Goal: Task Accomplishment & Management: Manage account settings

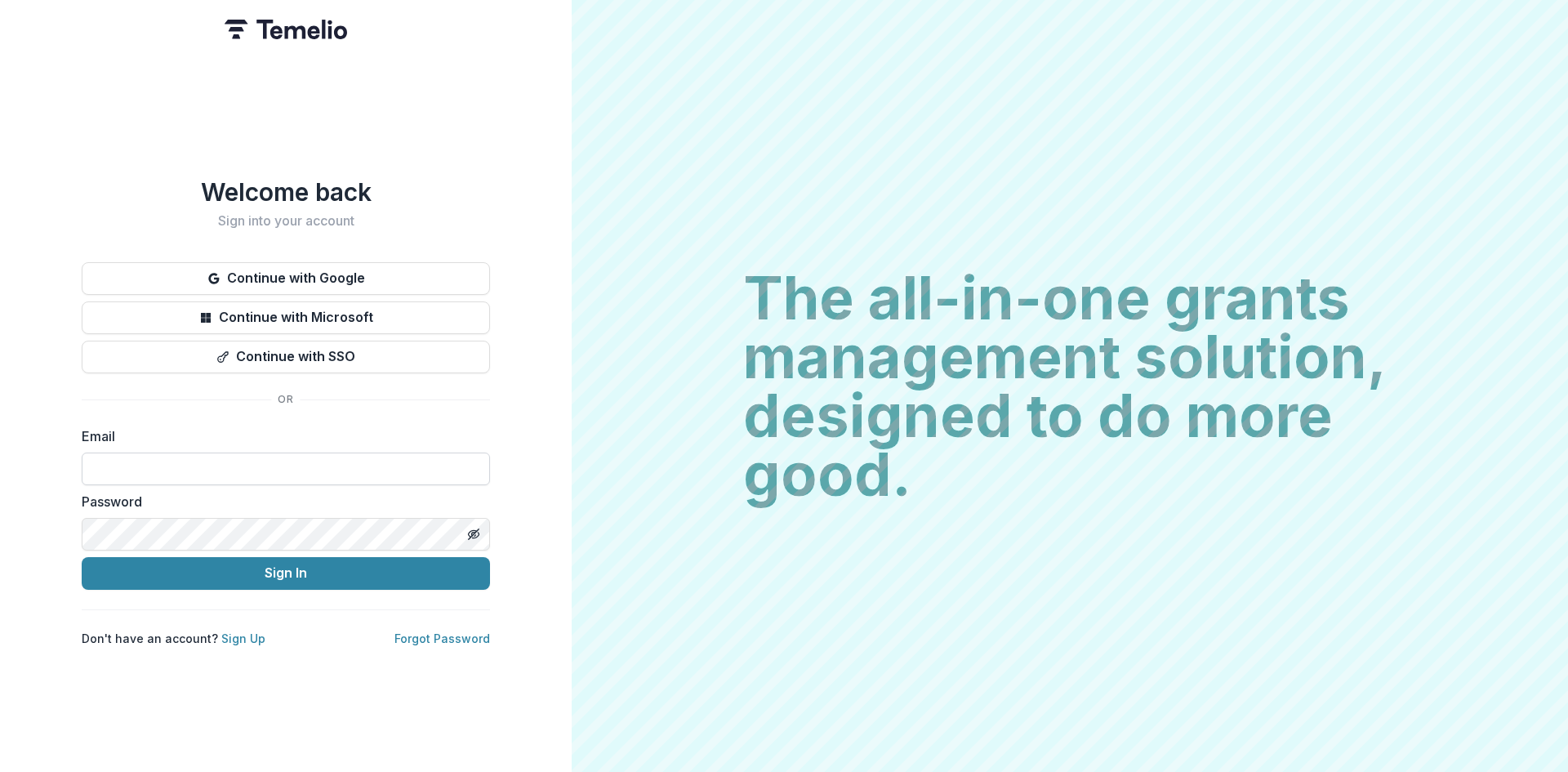
click at [329, 458] on input at bounding box center [285, 468] width 408 height 33
type input "**********"
click at [473, 533] on icon "Toggle password visibility" at bounding box center [474, 535] width 13 height 13
click at [281, 561] on button "Sign In" at bounding box center [285, 573] width 408 height 33
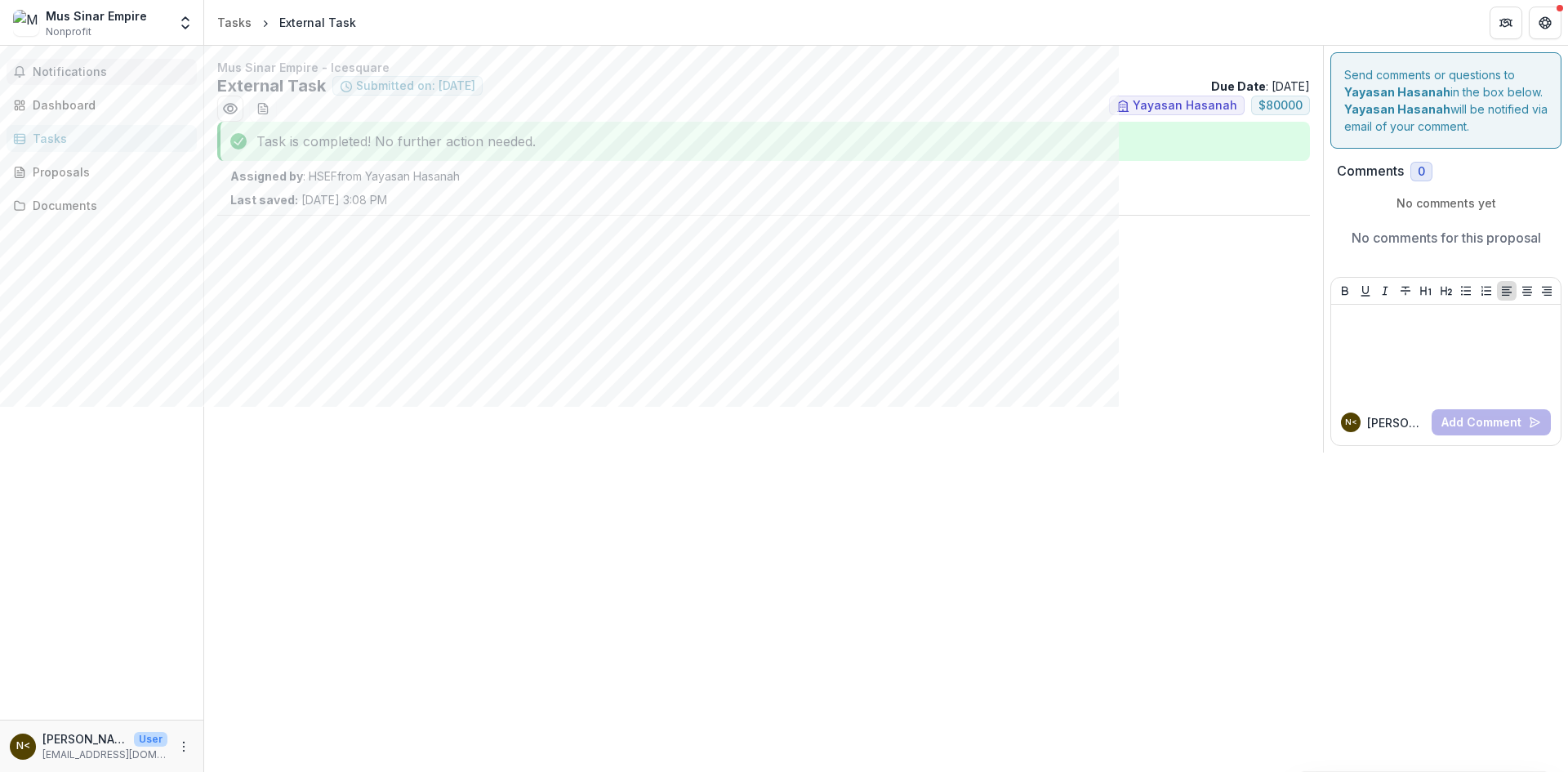
click at [116, 75] on span "Notifications" at bounding box center [111, 72] width 158 height 14
click at [56, 103] on div "Dashboard" at bounding box center [108, 105] width 151 height 17
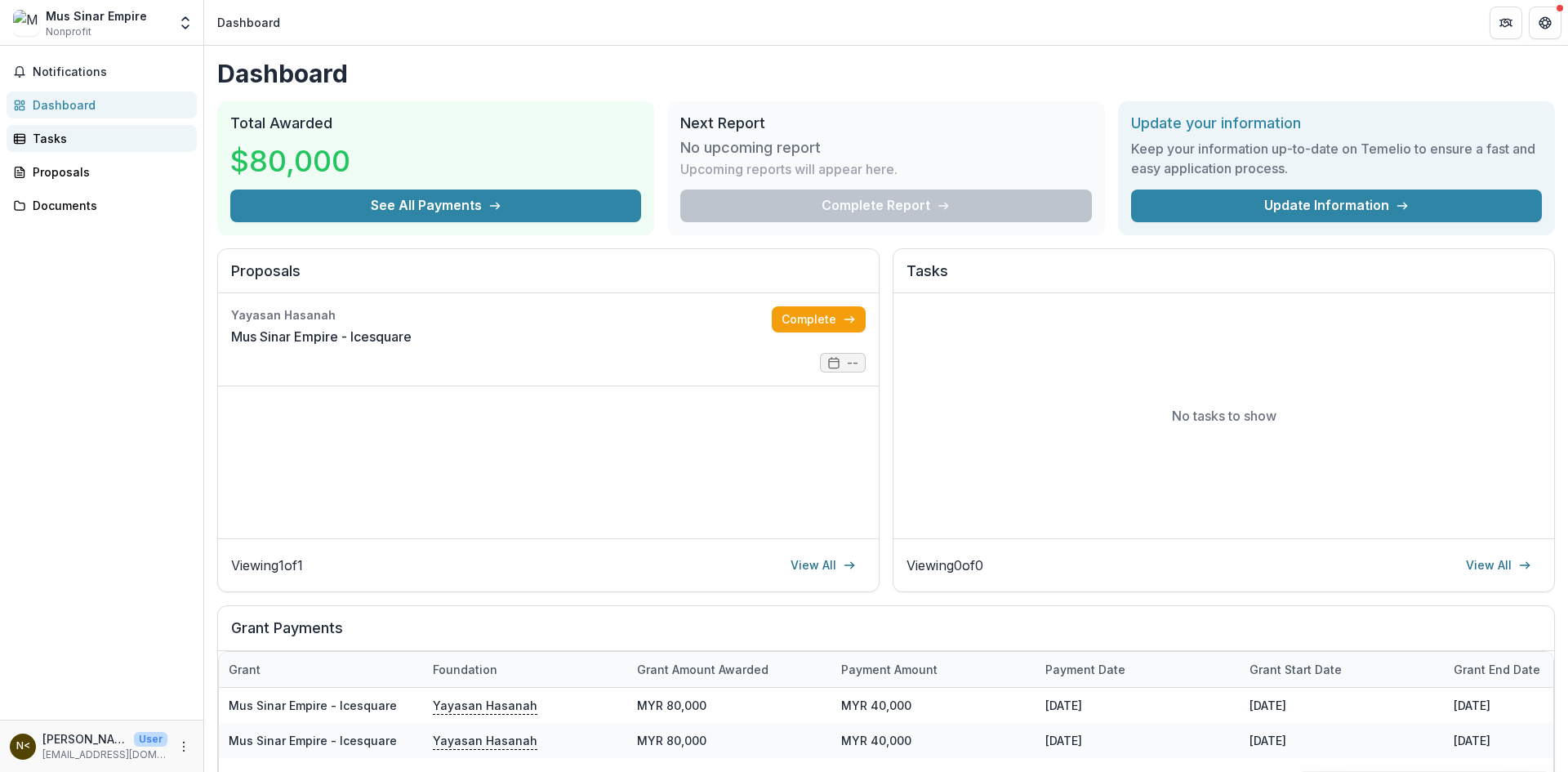
click at [49, 133] on div "Tasks" at bounding box center [108, 138] width 151 height 17
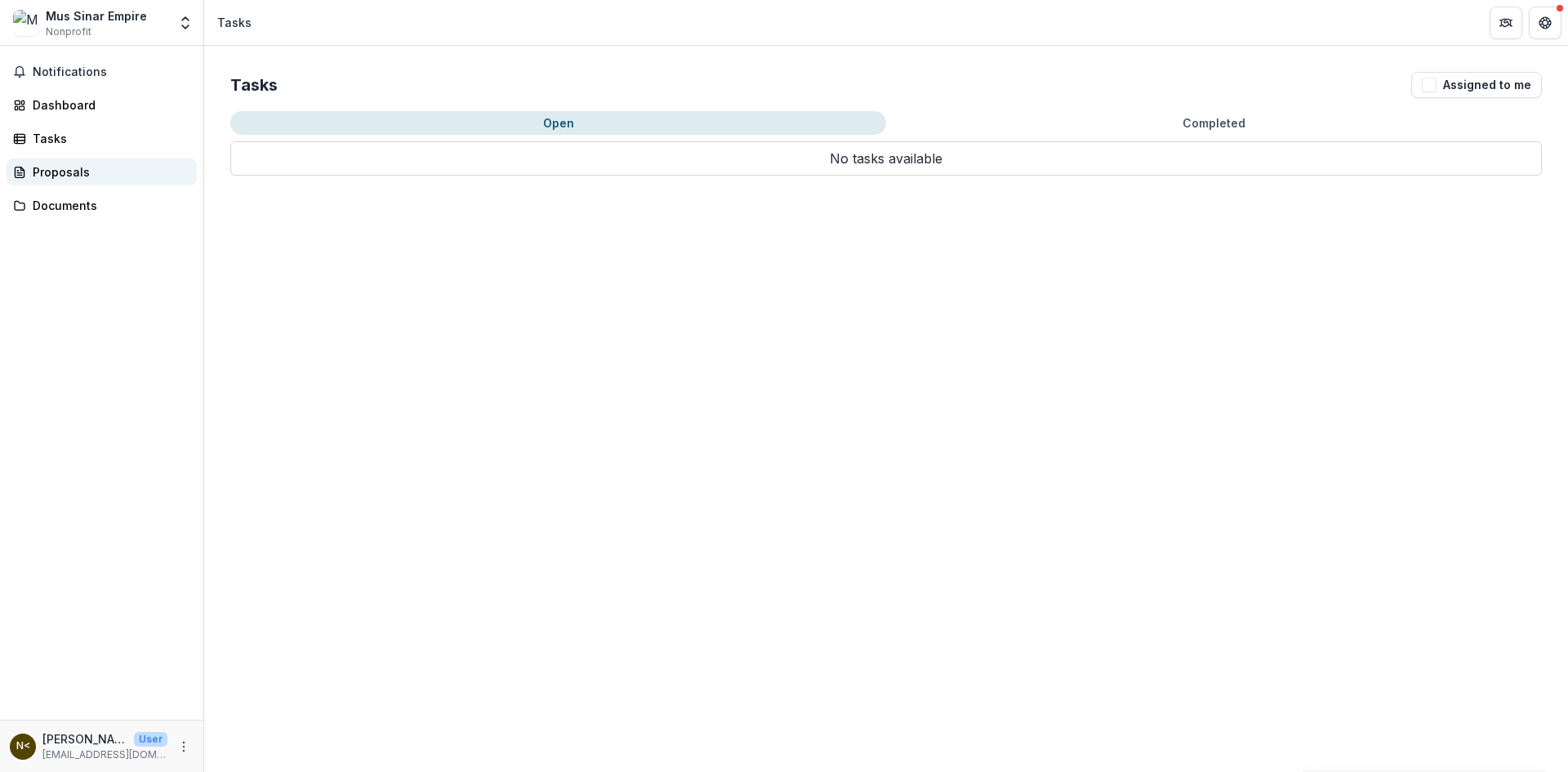
click at [92, 164] on div "Proposals" at bounding box center [108, 172] width 151 height 17
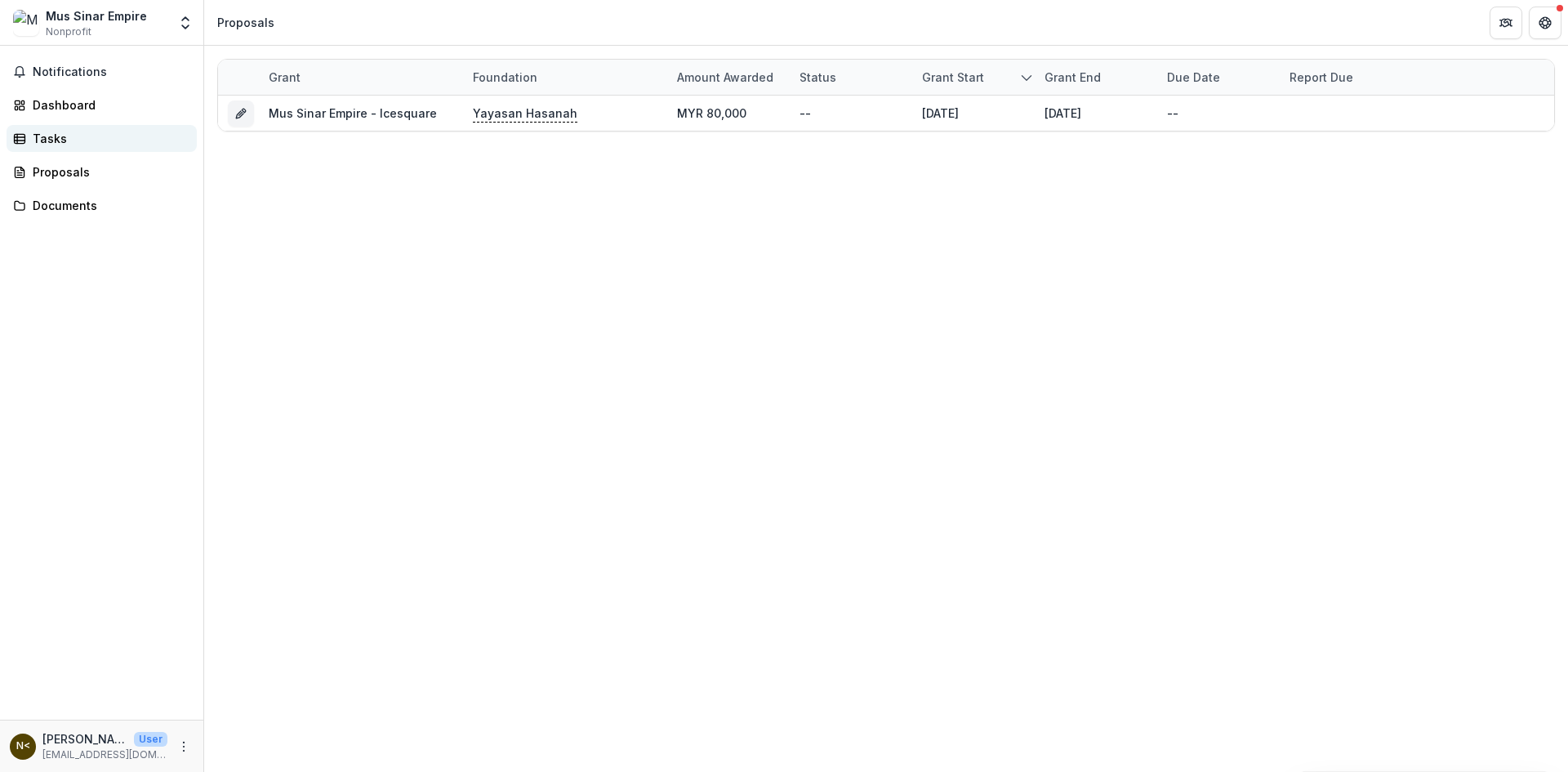
click at [57, 142] on div "Tasks" at bounding box center [108, 138] width 151 height 17
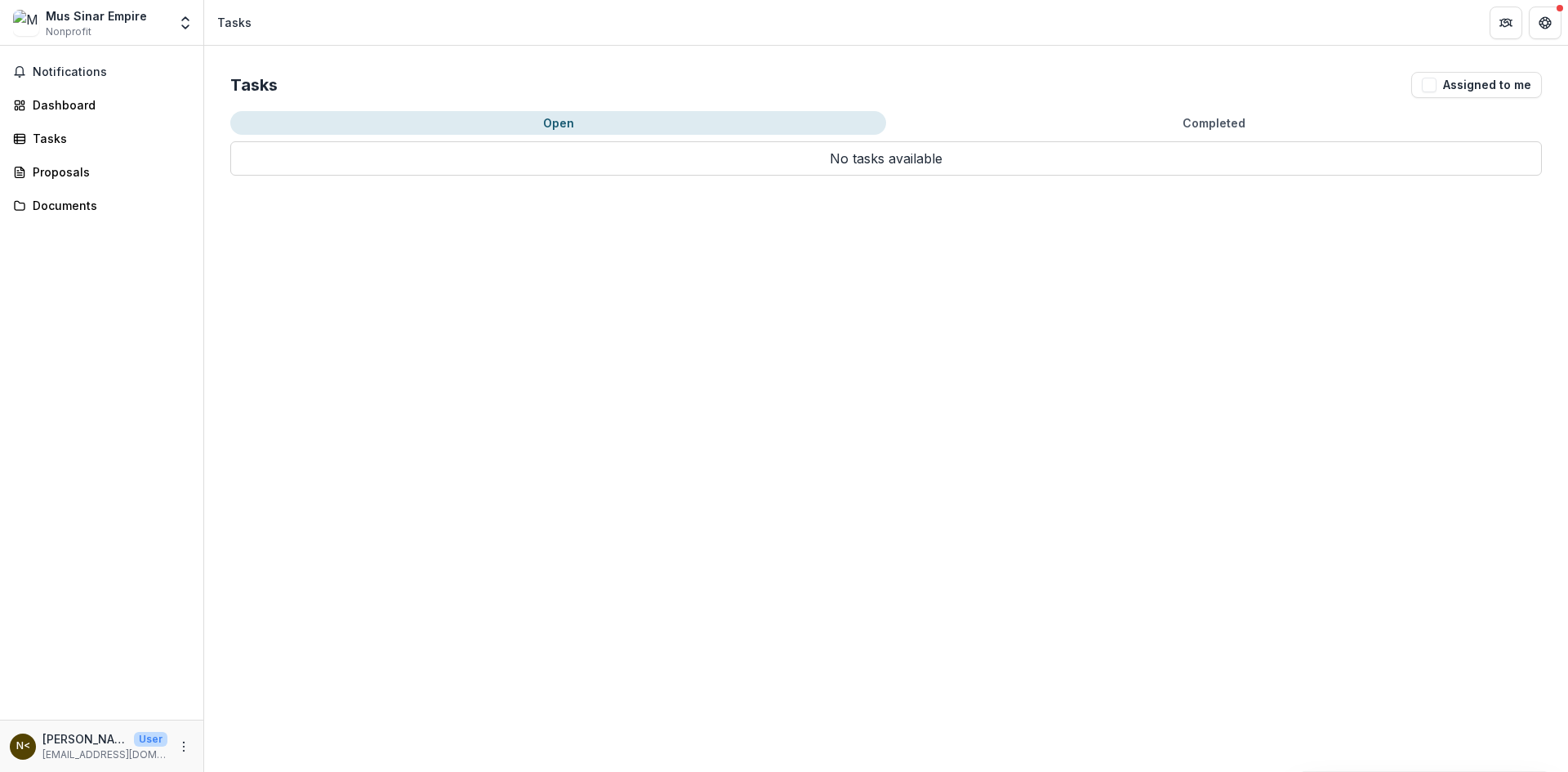
click at [560, 122] on button "Open" at bounding box center [558, 122] width 656 height 23
click at [103, 98] on div "Dashboard" at bounding box center [108, 105] width 151 height 17
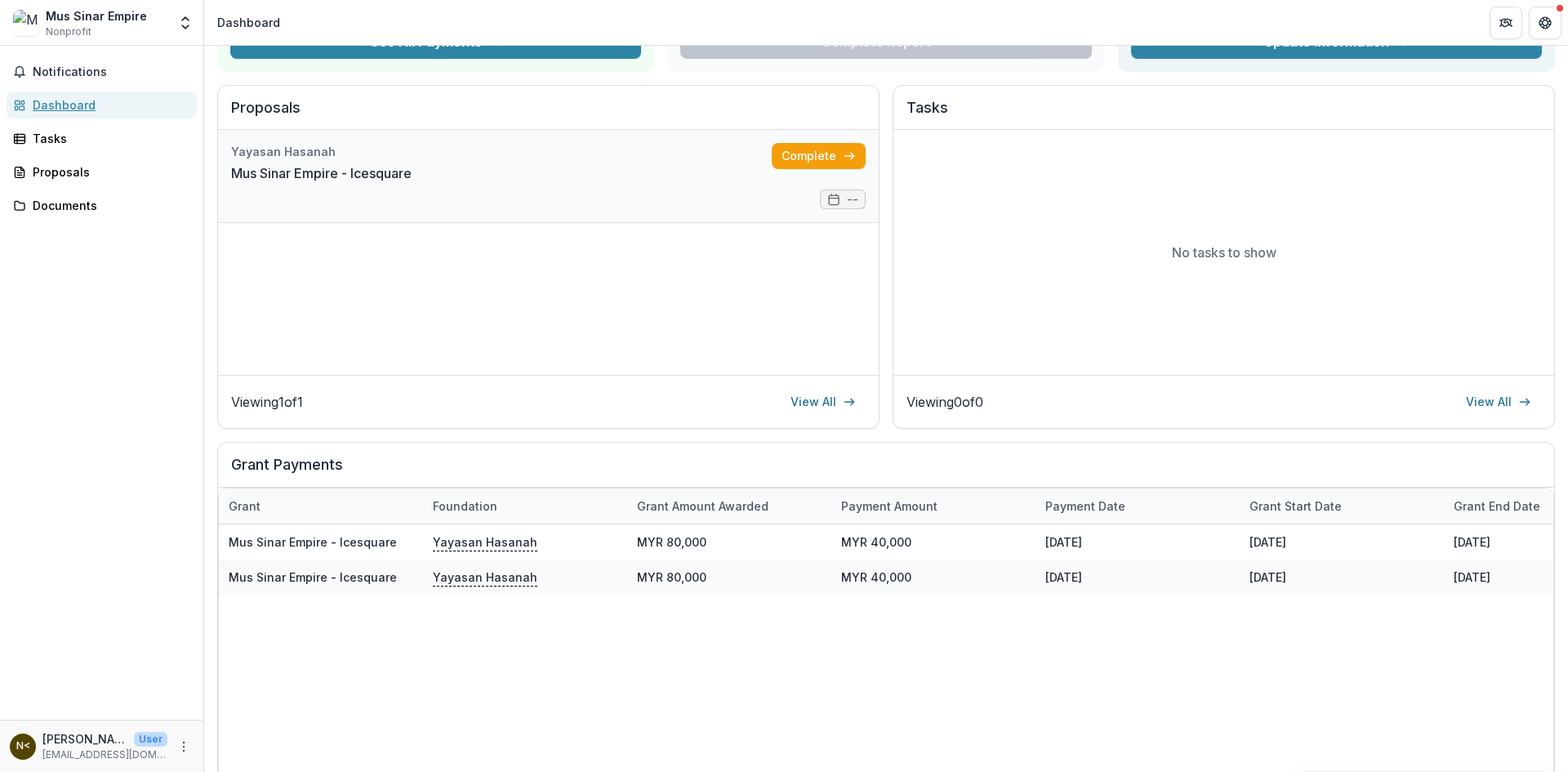
scroll to position [81, 0]
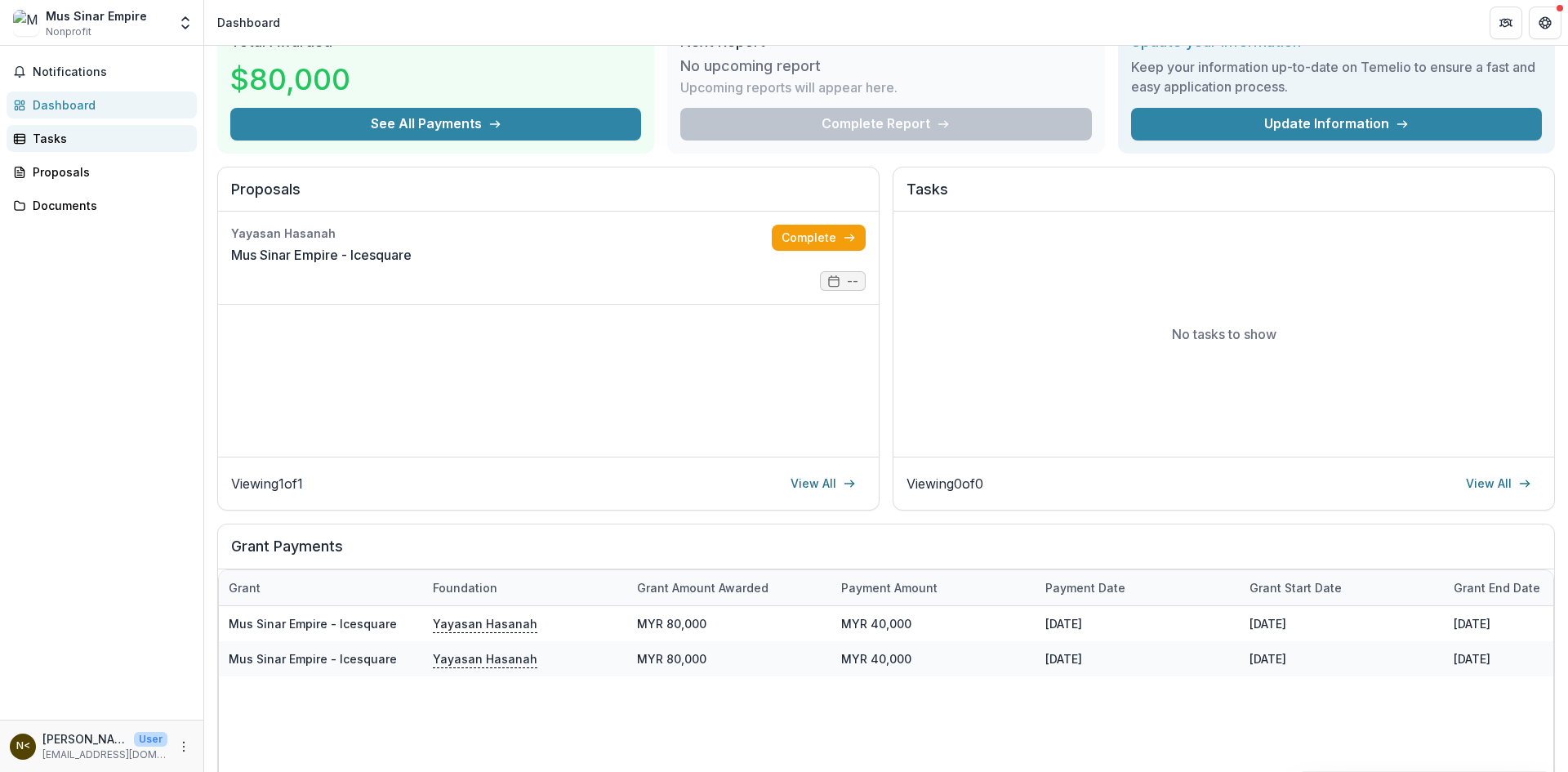
click at [35, 139] on div "Tasks" at bounding box center [108, 138] width 151 height 17
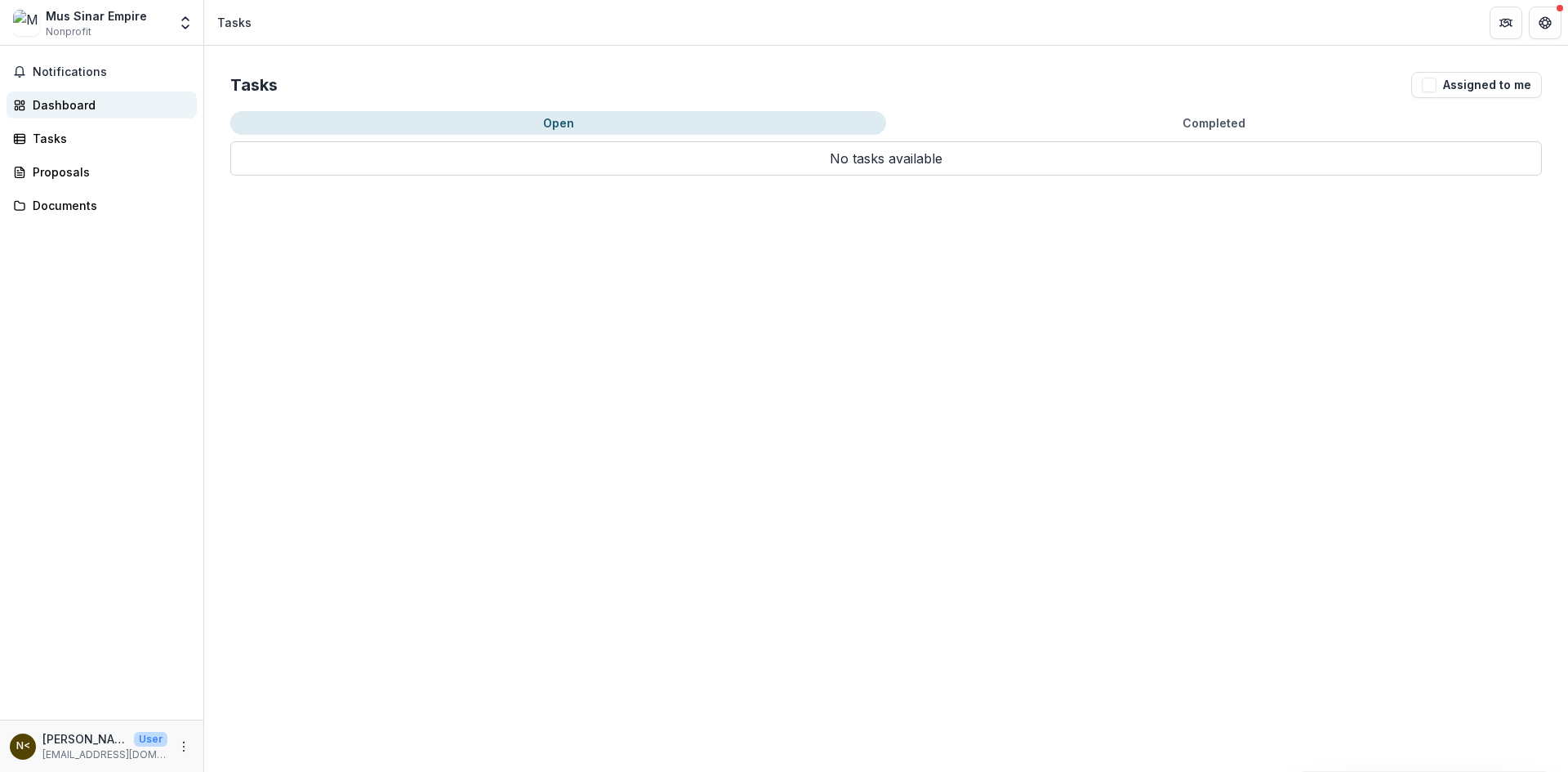
click at [74, 93] on link "Dashboard" at bounding box center [102, 105] width 191 height 27
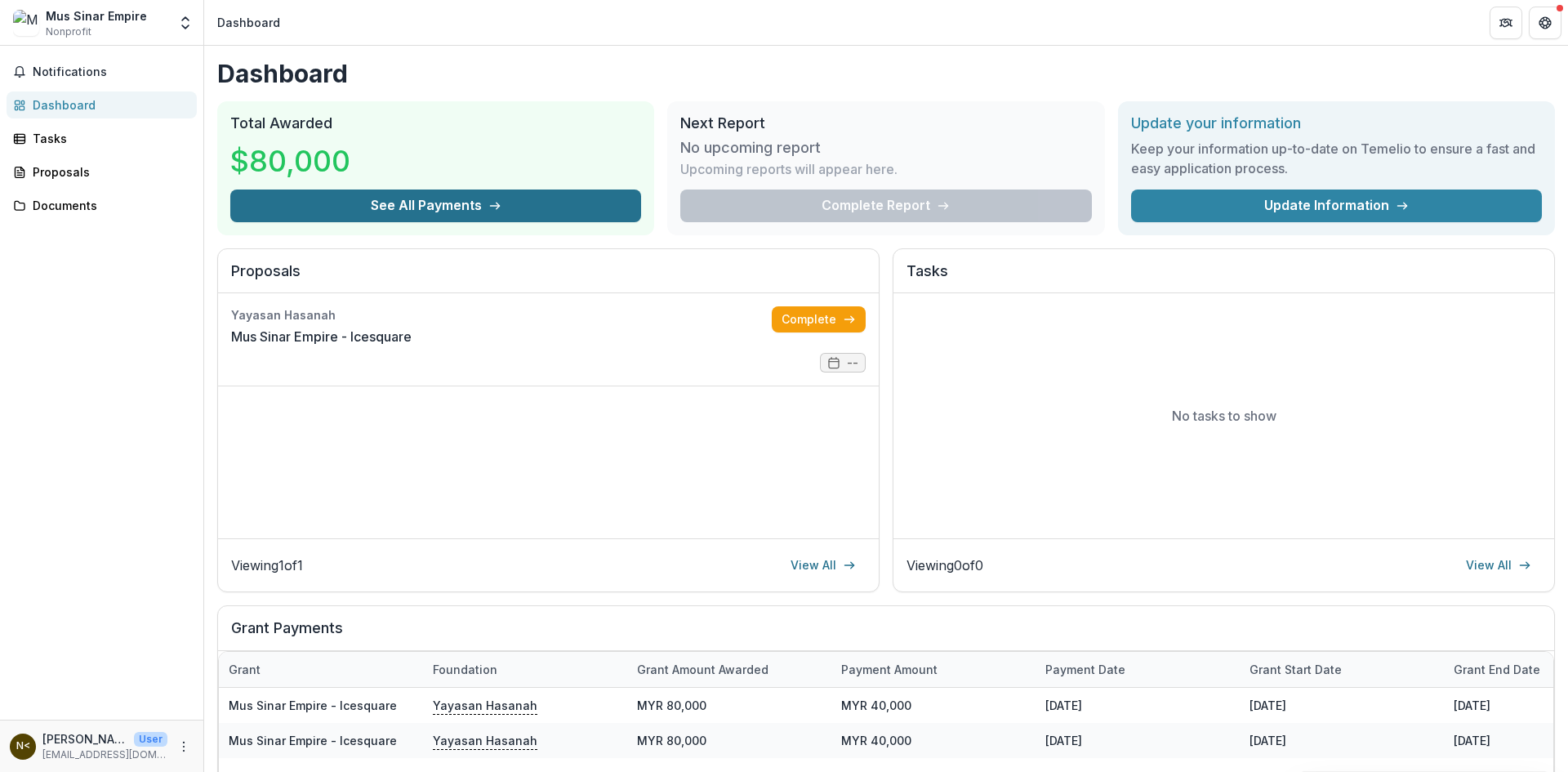
click at [443, 200] on button "See All Payments" at bounding box center [435, 206] width 411 height 33
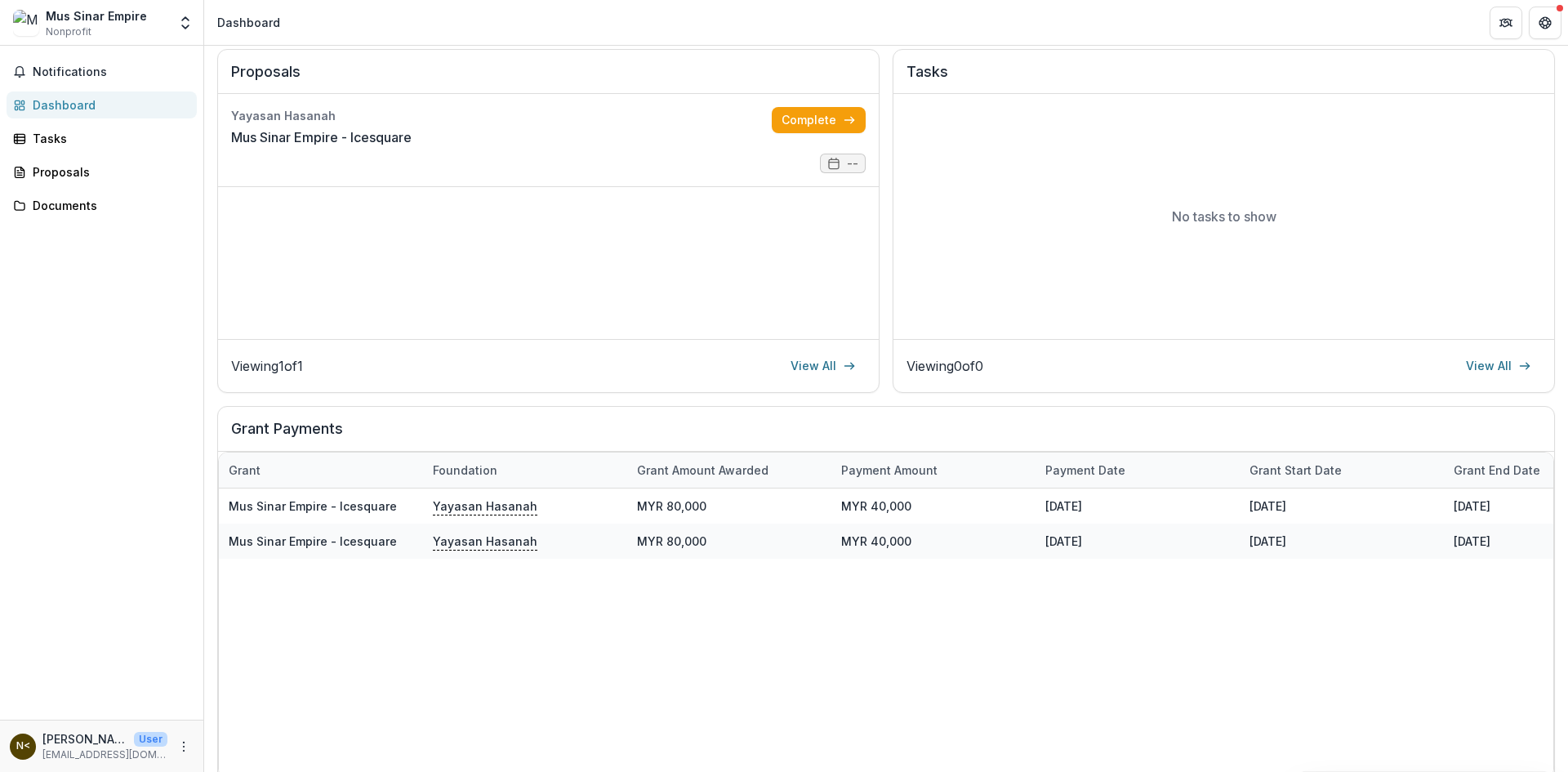
scroll to position [90, 0]
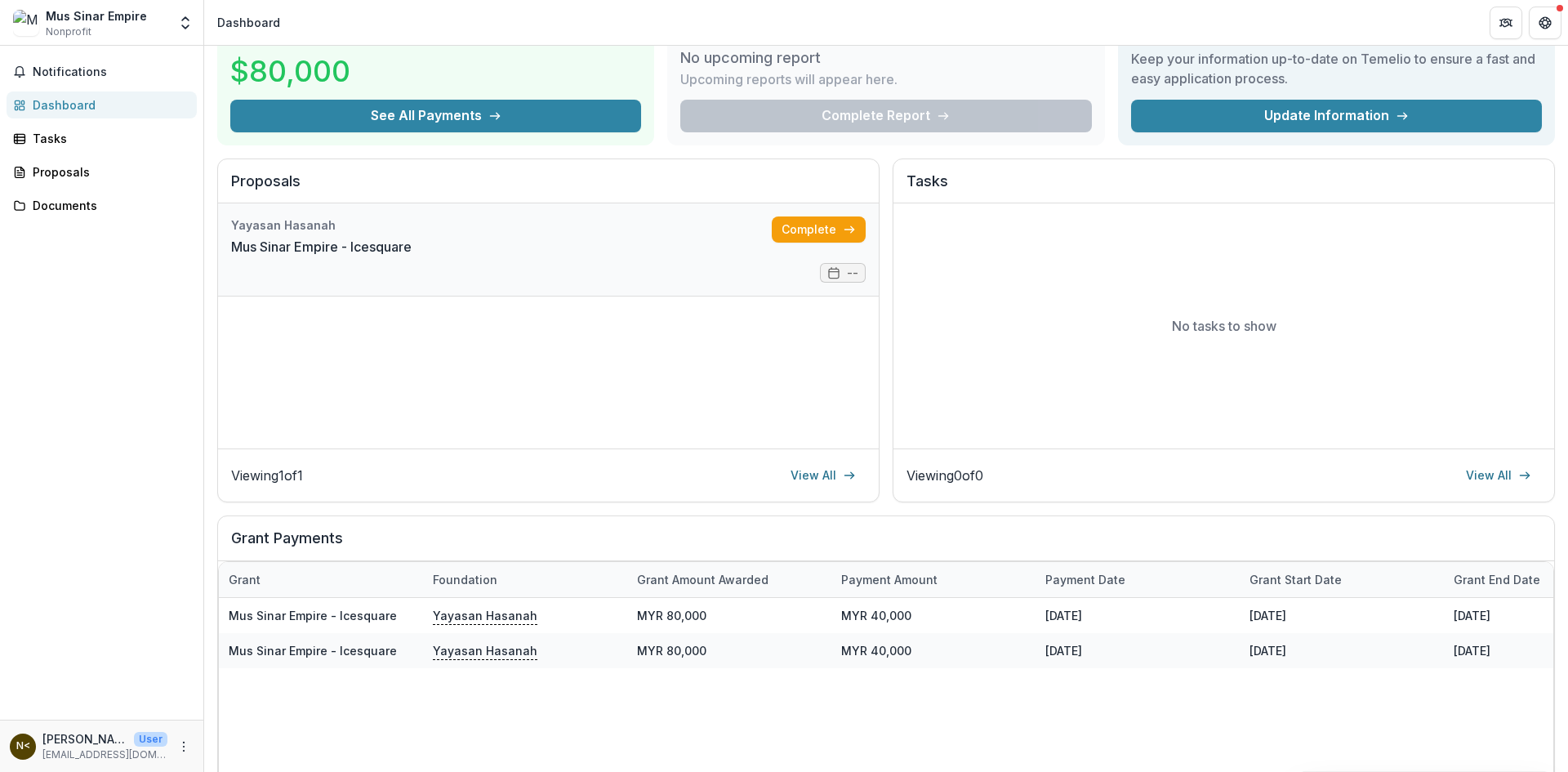
click at [411, 256] on link "Mus Sinar Empire - Icesquare" at bounding box center [321, 246] width 180 height 20
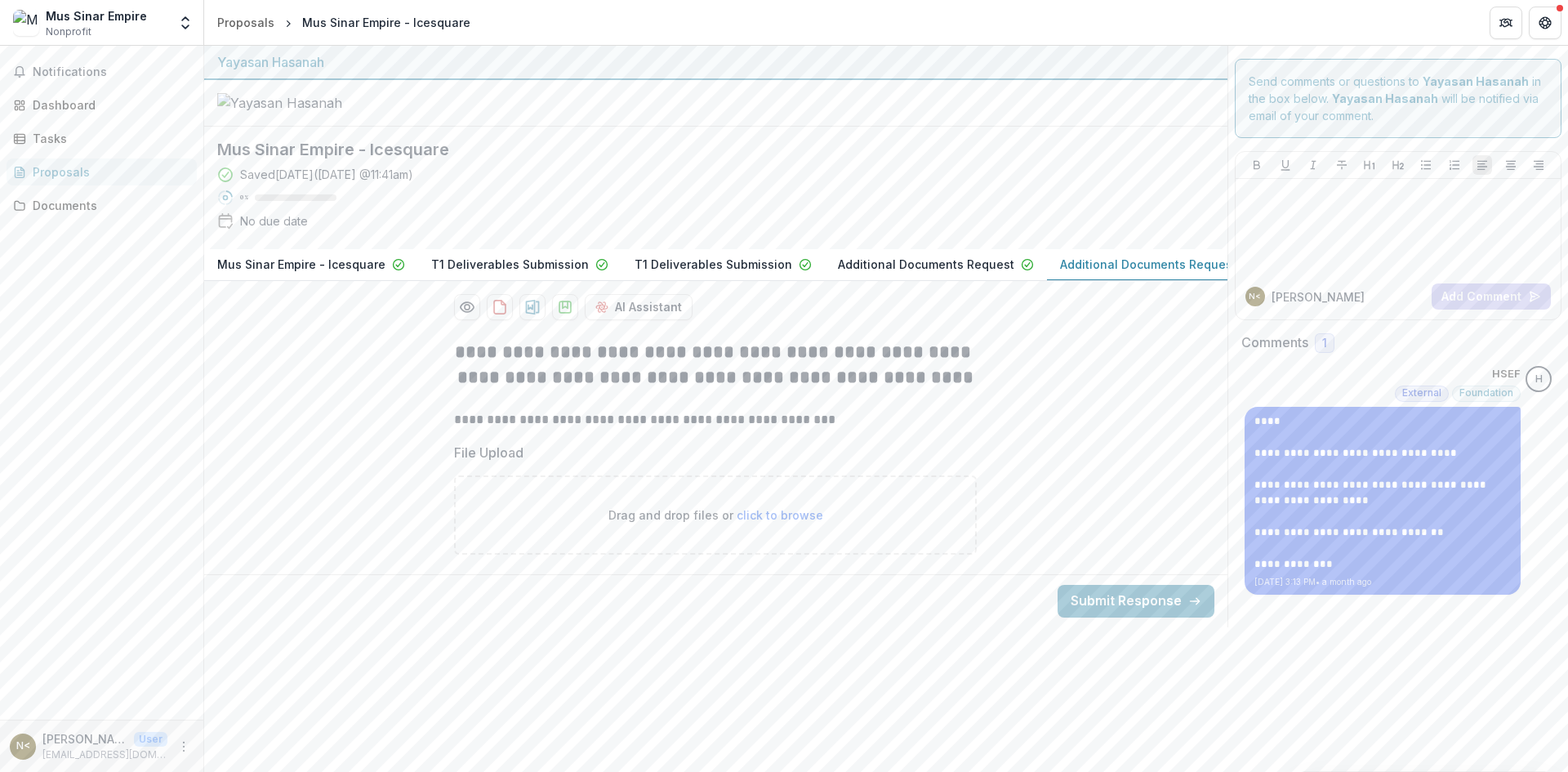
click at [328, 273] on p "Mus Sinar Empire - Icesquare" at bounding box center [301, 264] width 168 height 17
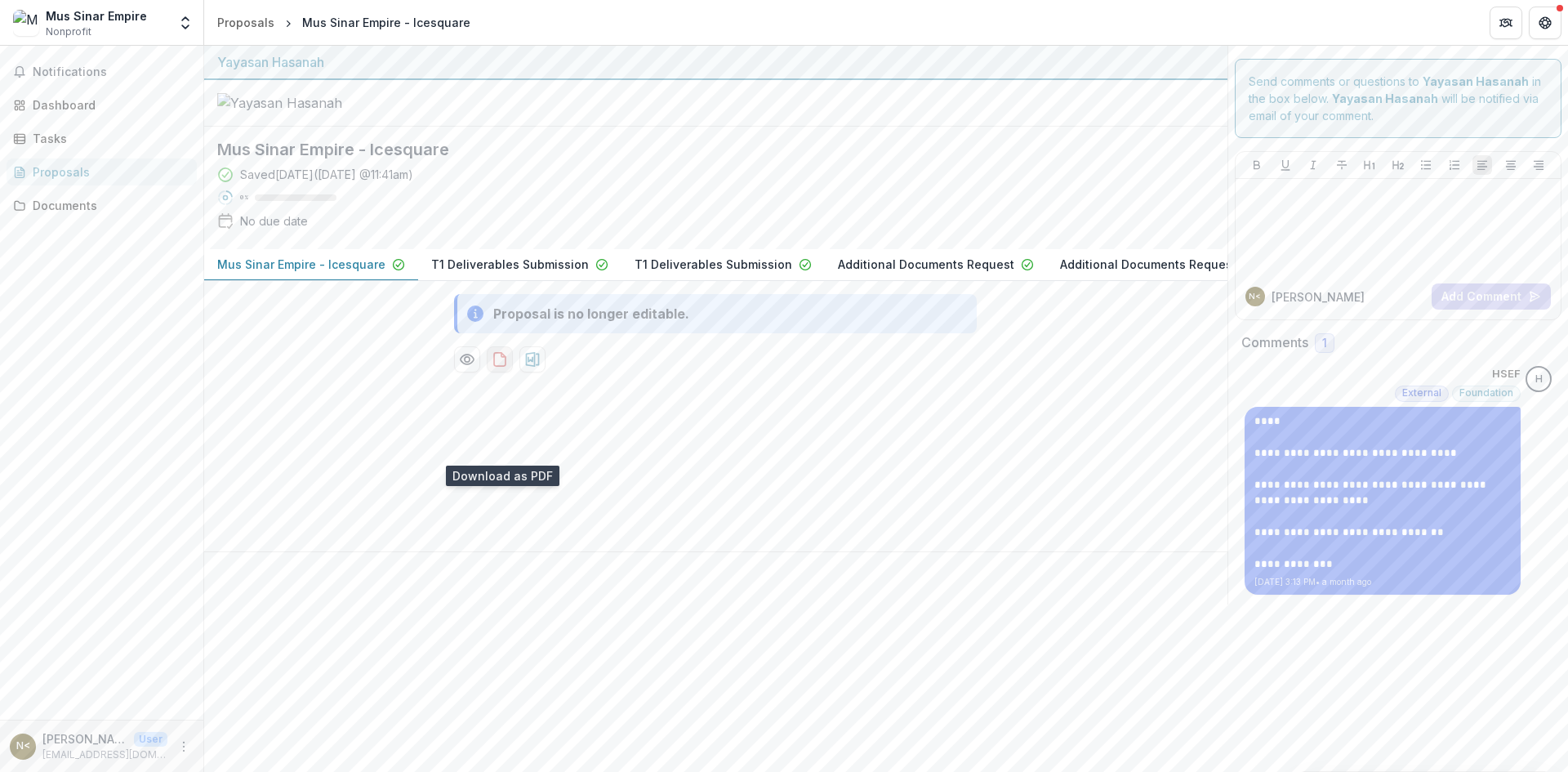
click at [506, 365] on icon "download-proposal" at bounding box center [500, 360] width 11 height 13
click at [976, 236] on div "Saved [DATE] ( [DATE] 11:41am ) 0 % No due date" at bounding box center [702, 200] width 971 height 70
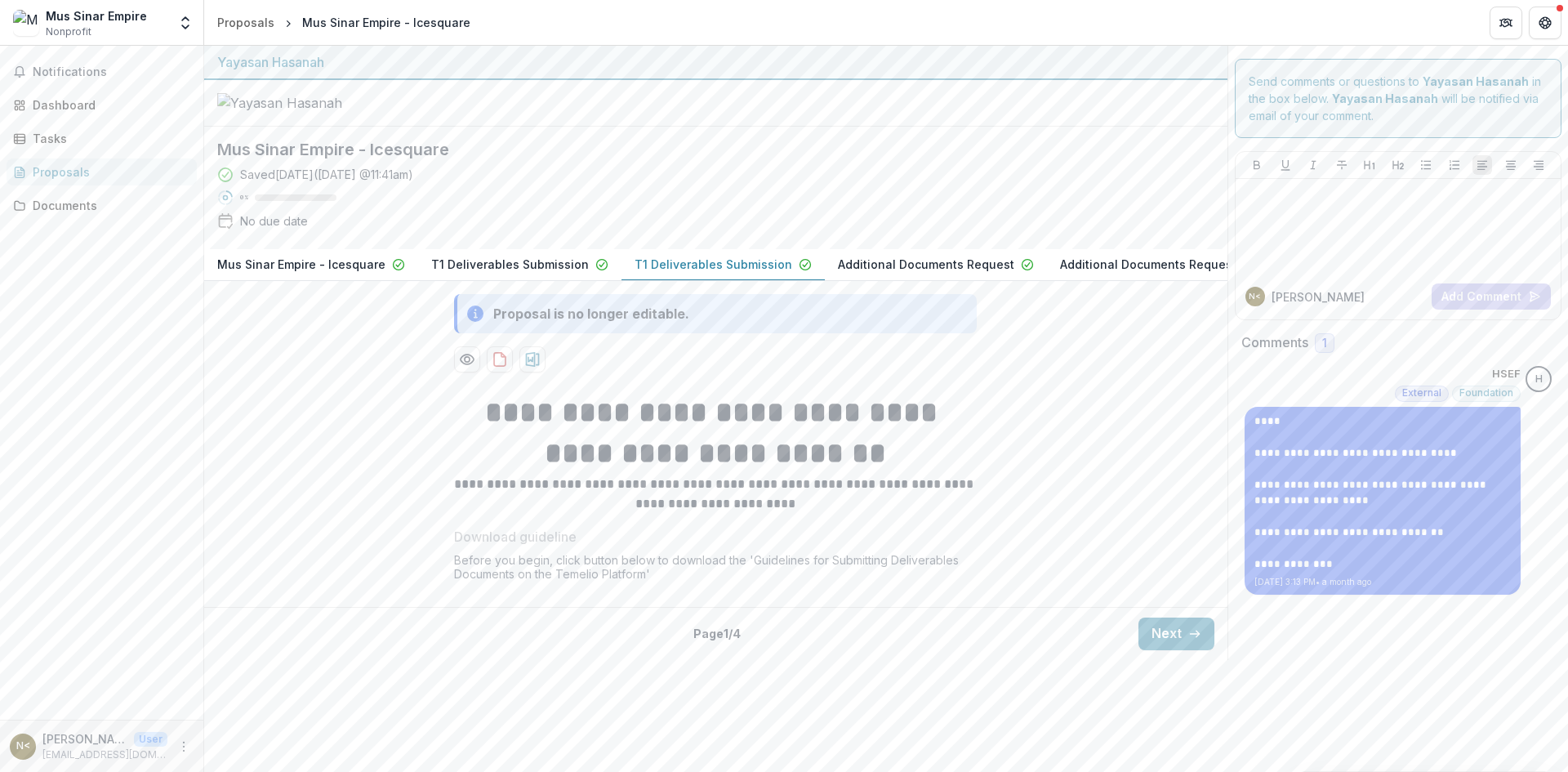
click at [705, 273] on p "T1 Deliverables Submission" at bounding box center [713, 264] width 158 height 17
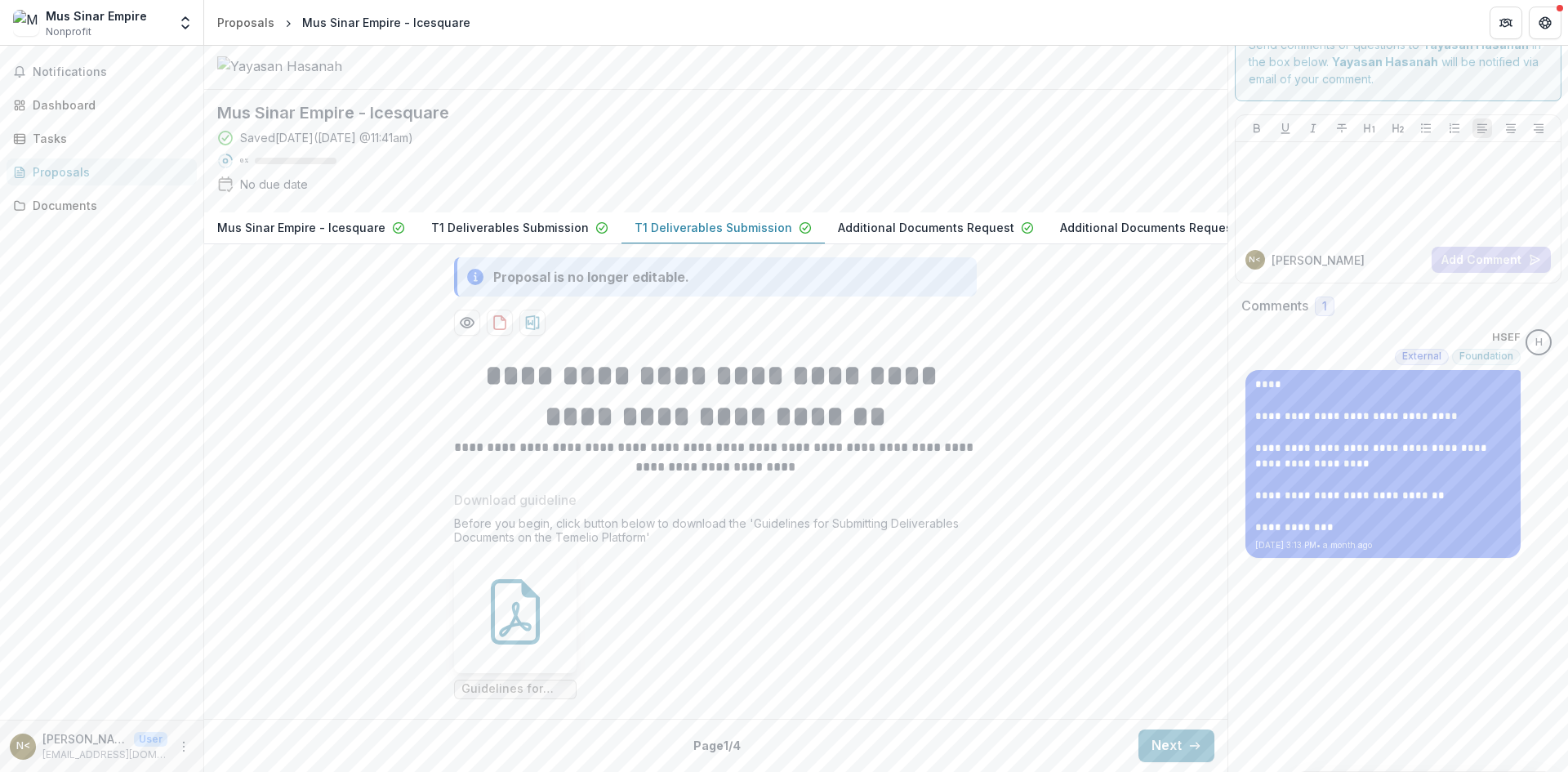
scroll to position [123, 0]
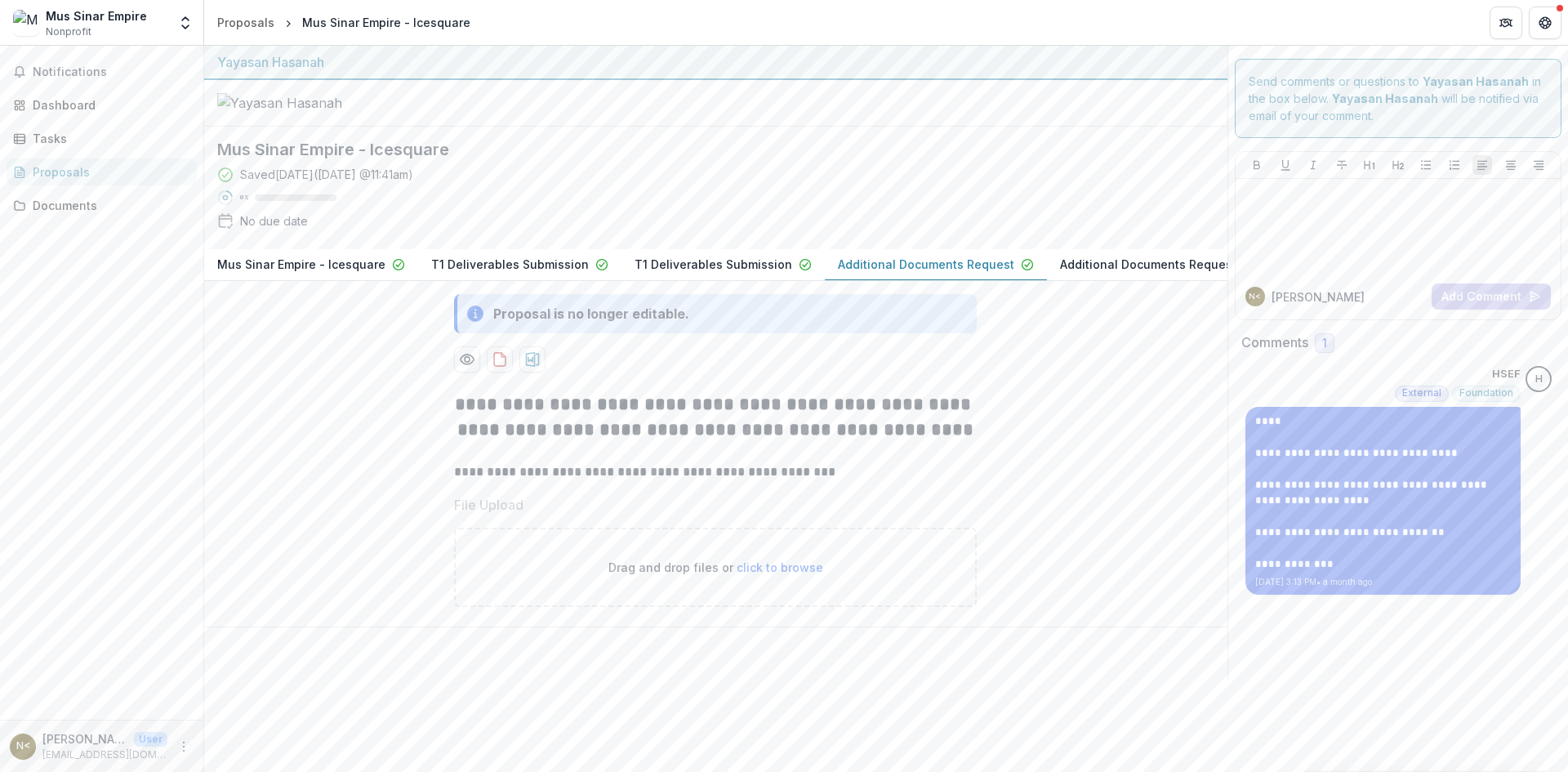
click at [864, 213] on div "**********" at bounding box center [715, 363] width 1023 height 634
click at [69, 99] on div "Dashboard" at bounding box center [108, 105] width 151 height 17
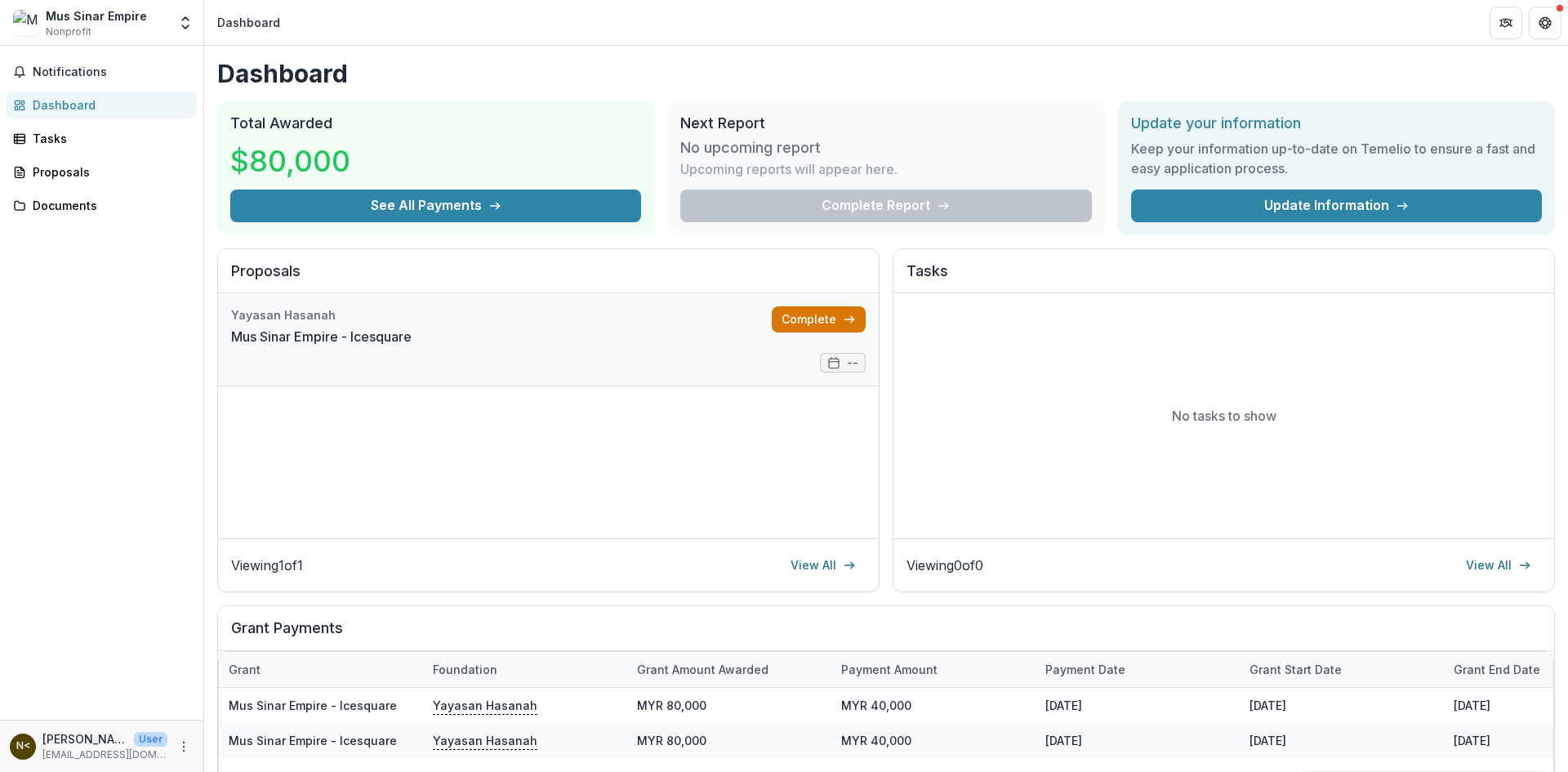
click at [819, 314] on link "Complete" at bounding box center [819, 320] width 93 height 26
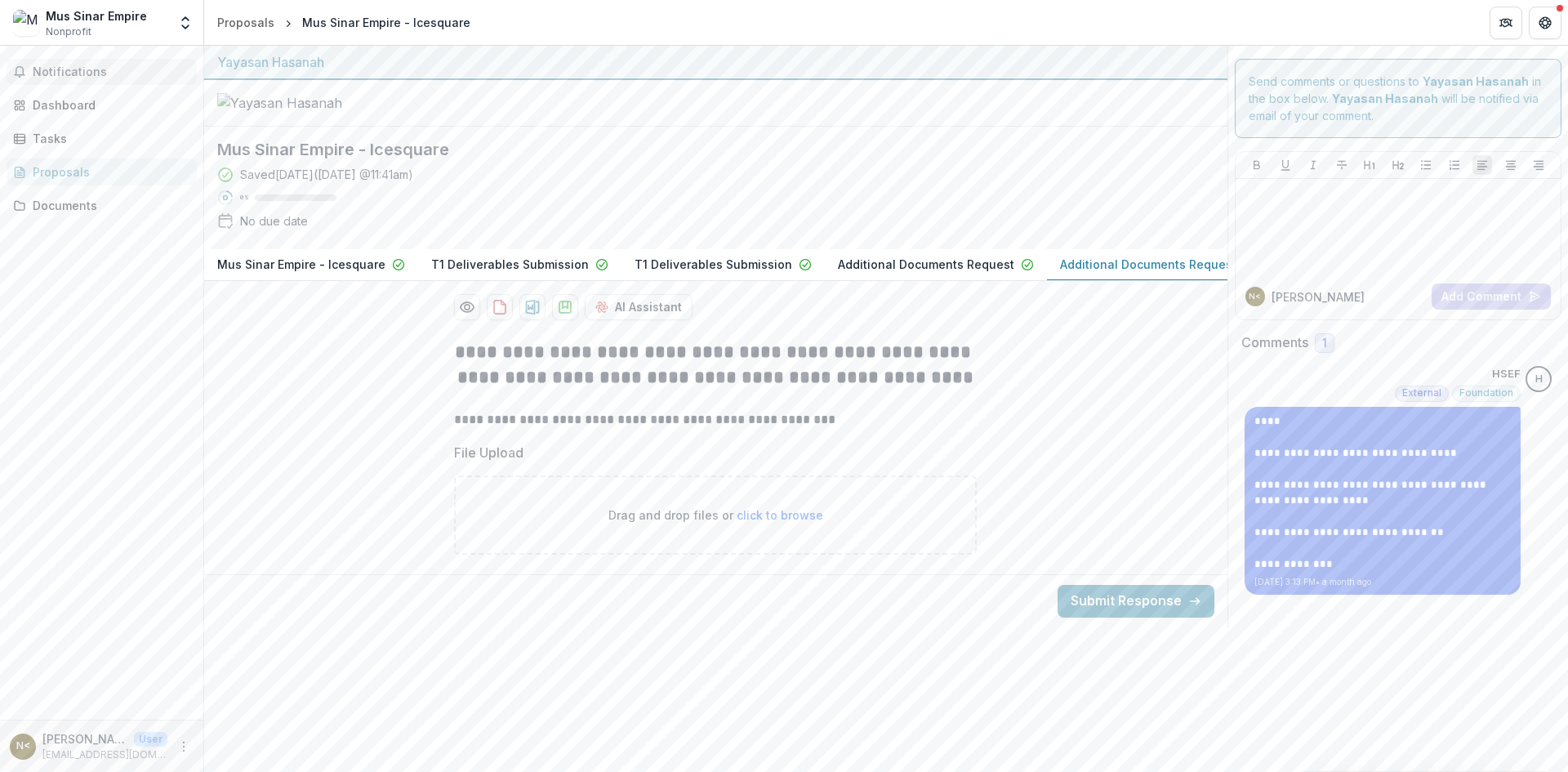
click at [100, 70] on span "Notifications" at bounding box center [111, 72] width 158 height 14
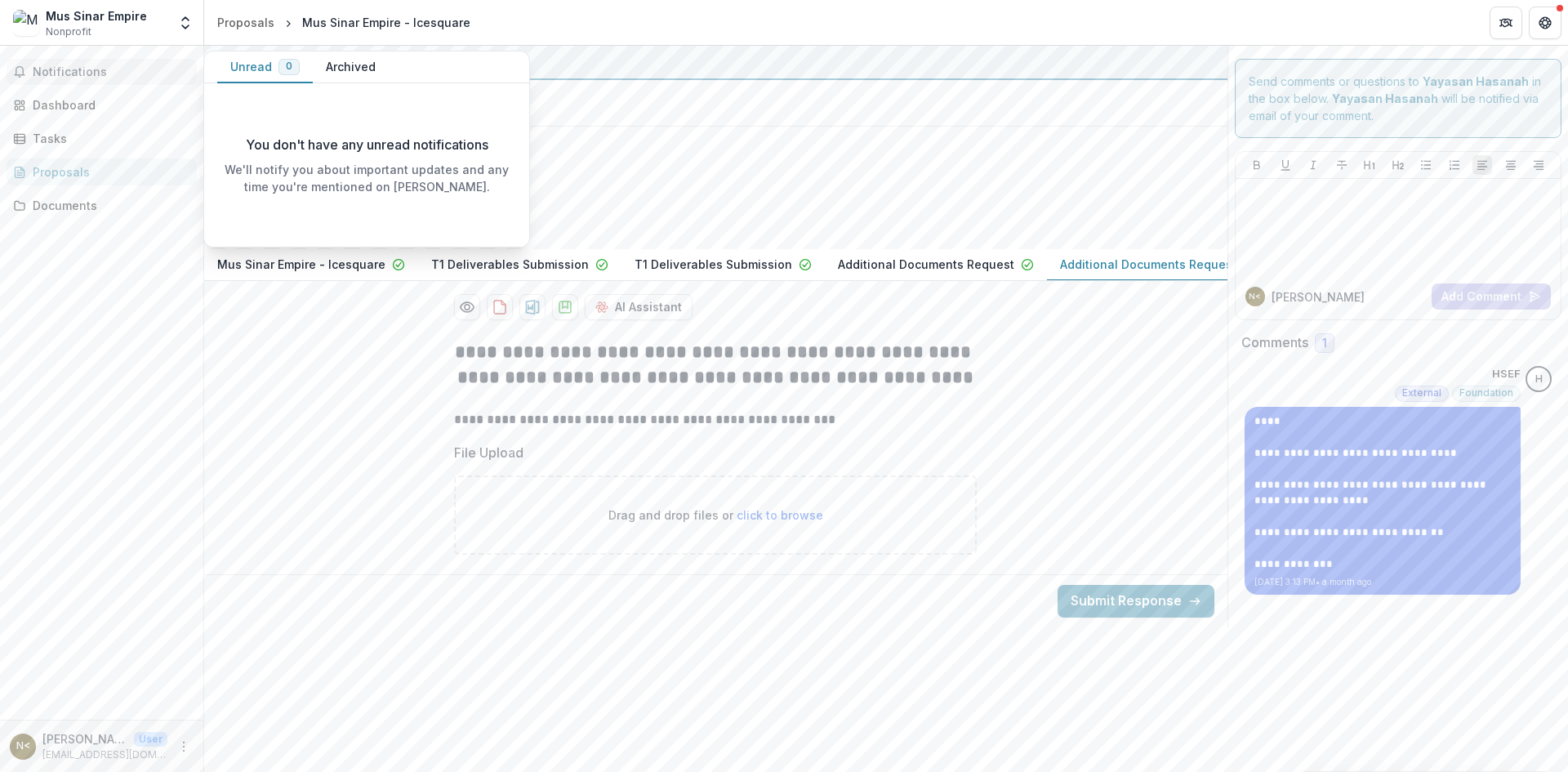
click at [364, 64] on button "Archived" at bounding box center [350, 67] width 76 height 32
